Goal: Transaction & Acquisition: Download file/media

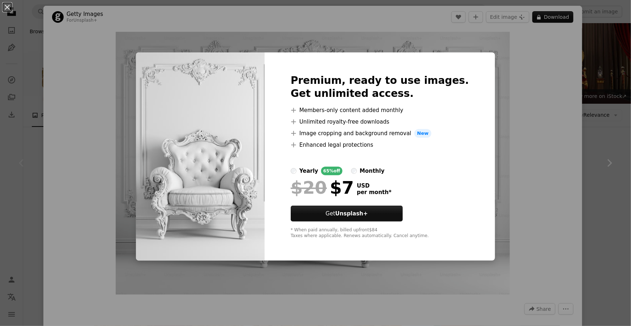
click at [563, 117] on div "An X shape Premium, ready to use images. Get unlimited access. A plus sign Memb…" at bounding box center [315, 163] width 631 height 326
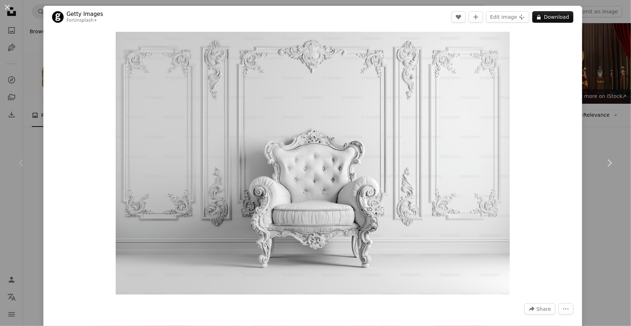
click at [613, 77] on div "An X shape Chevron left Chevron right Getty Images For Unsplash+ A heart A plus…" at bounding box center [315, 163] width 631 height 326
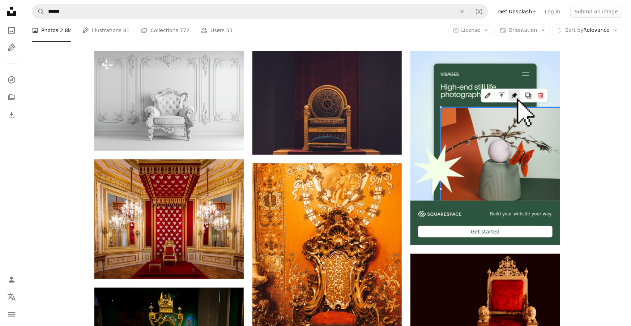
scroll to position [96, 0]
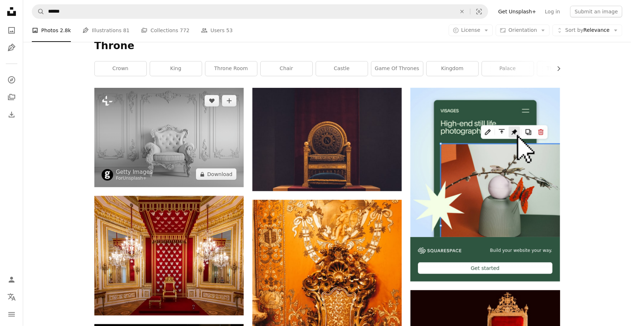
click at [112, 138] on img at bounding box center [168, 137] width 149 height 99
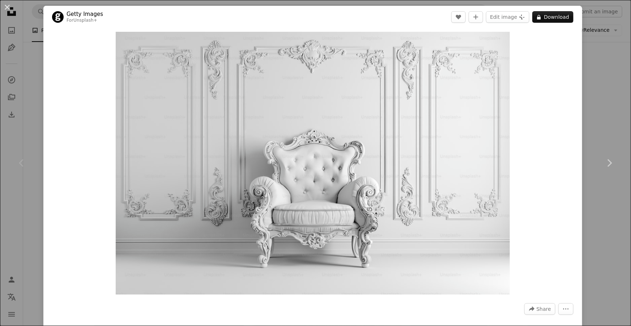
click at [85, 22] on link "Unsplash+" at bounding box center [85, 20] width 24 height 5
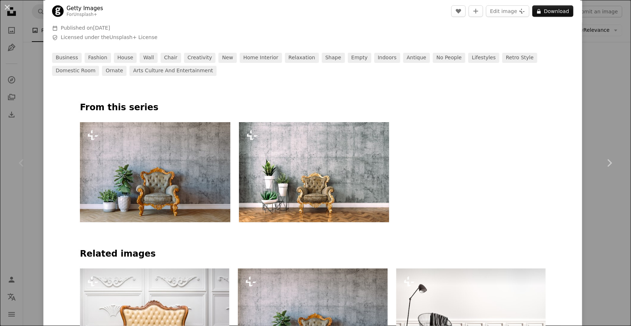
scroll to position [302, 0]
click at [352, 185] on img at bounding box center [314, 172] width 150 height 100
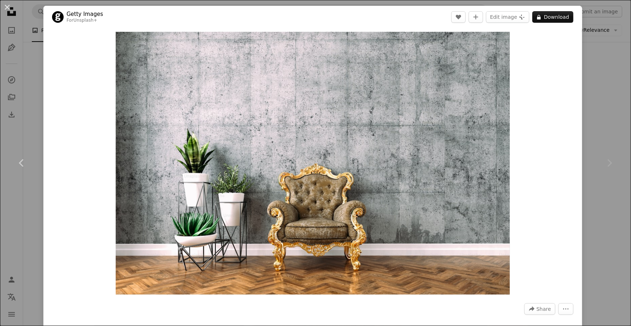
click at [617, 184] on div "Chevron right" at bounding box center [608, 162] width 43 height 69
click at [37, 81] on div "An X shape Chevron left Chevron right Getty Images For Unsplash+ A heart A plus…" at bounding box center [315, 163] width 631 height 326
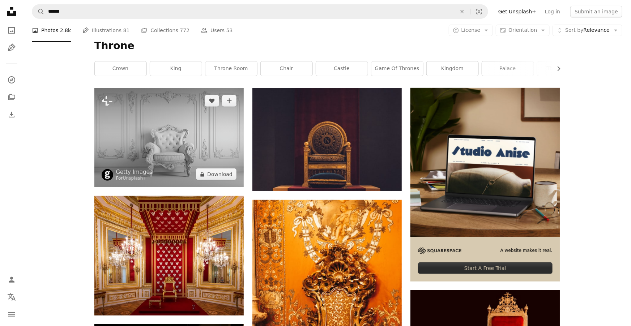
click at [162, 134] on img at bounding box center [168, 137] width 149 height 99
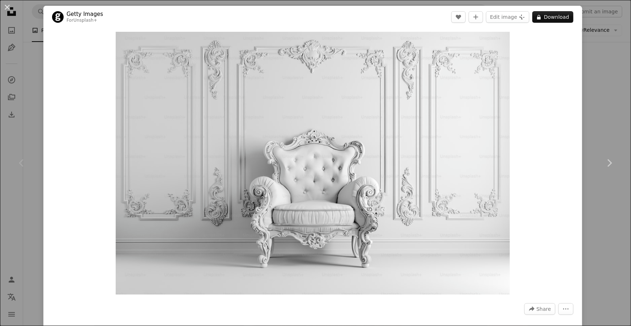
click at [38, 106] on div "An X shape Chevron left Chevron right Getty Images For Unsplash+ A heart A plus…" at bounding box center [315, 163] width 631 height 326
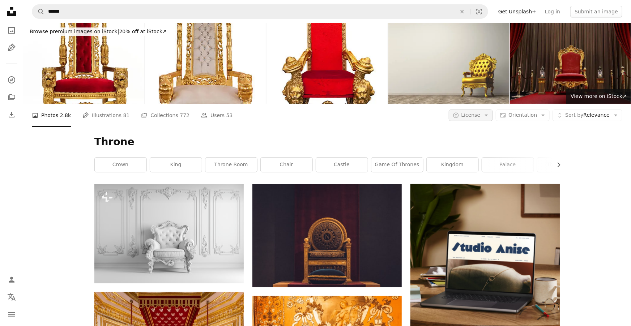
click at [459, 118] on icon "A copyright icon ©" at bounding box center [456, 115] width 7 height 7
click at [474, 170] on span "Free" at bounding box center [490, 173] width 44 height 7
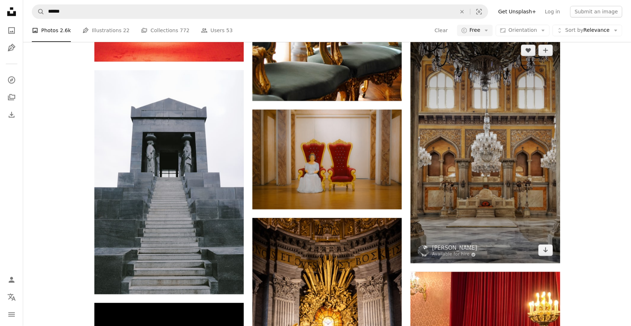
scroll to position [926, 0]
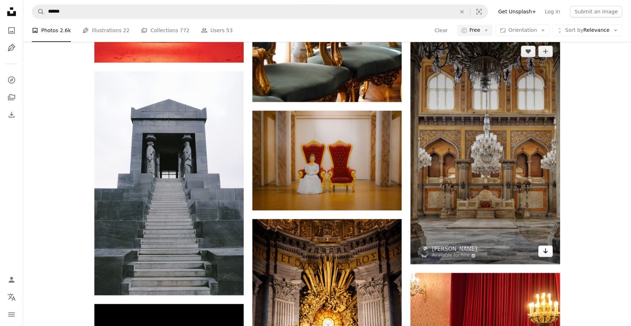
click at [549, 252] on link "Arrow pointing down" at bounding box center [545, 251] width 14 height 12
